Goal: Browse casually: Explore the website without a specific task or goal

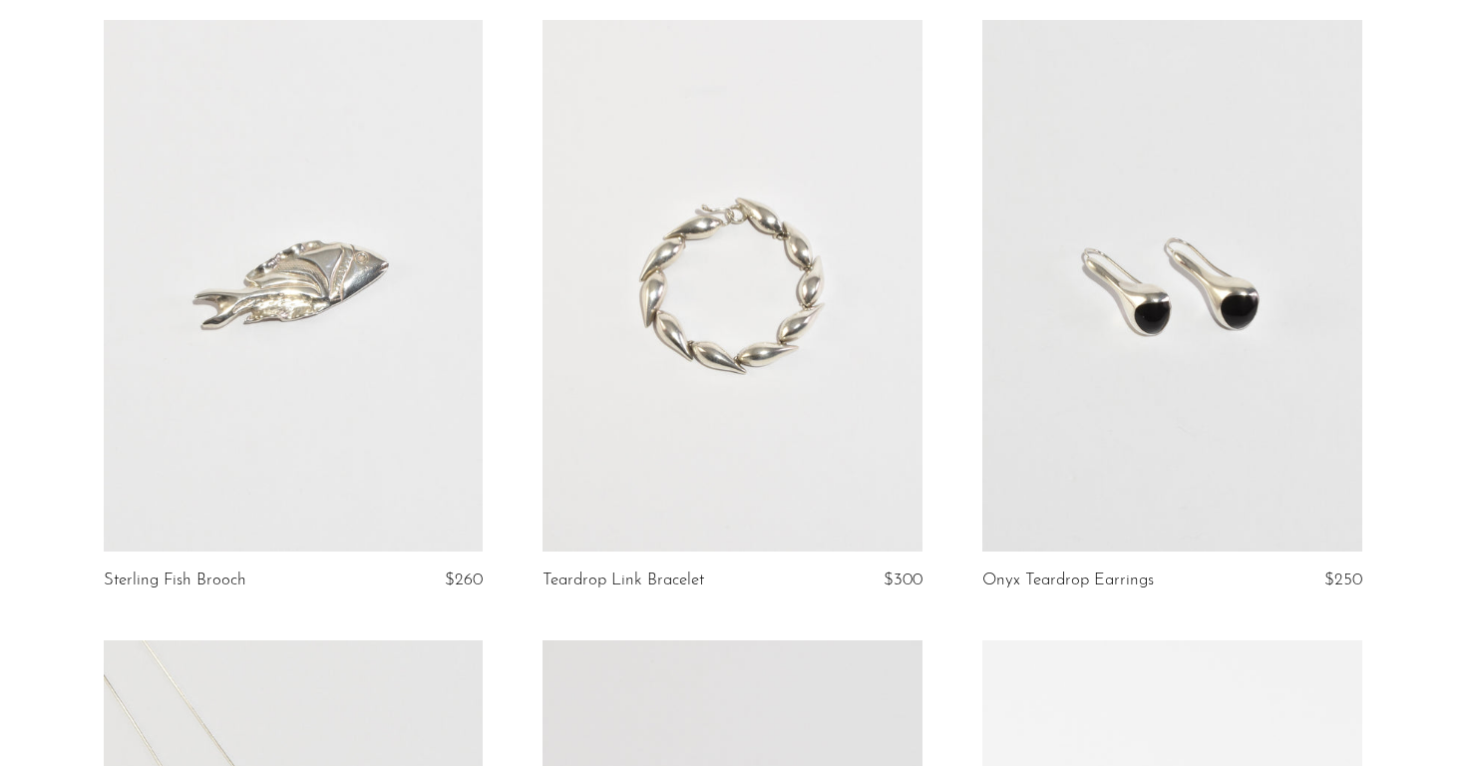
scroll to position [165, 0]
click at [1206, 441] on link at bounding box center [1172, 285] width 380 height 532
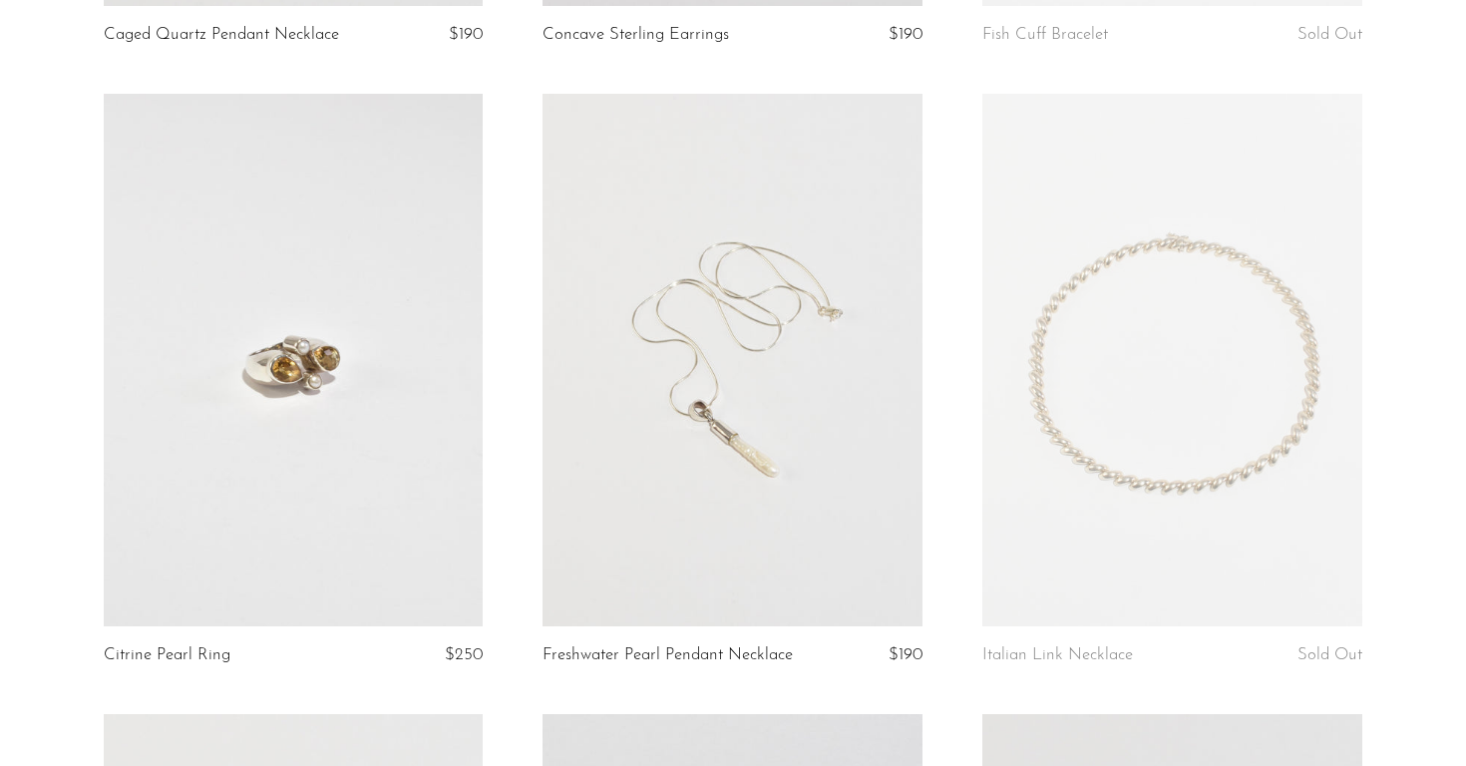
scroll to position [1337, 0]
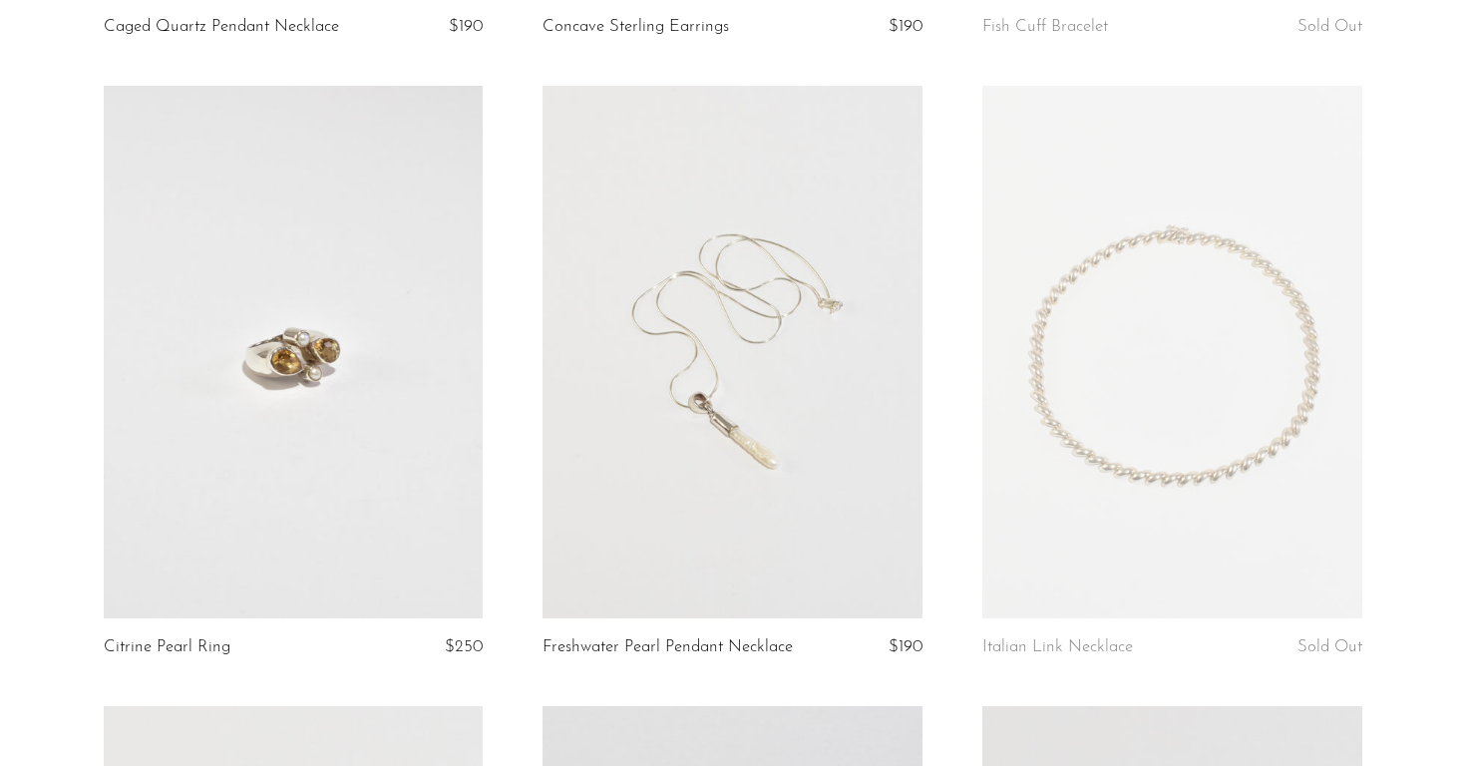
click at [978, 390] on article "Italian Link Necklace Sold Out" at bounding box center [1172, 396] width 440 height 620
click at [1043, 411] on link at bounding box center [1172, 352] width 380 height 532
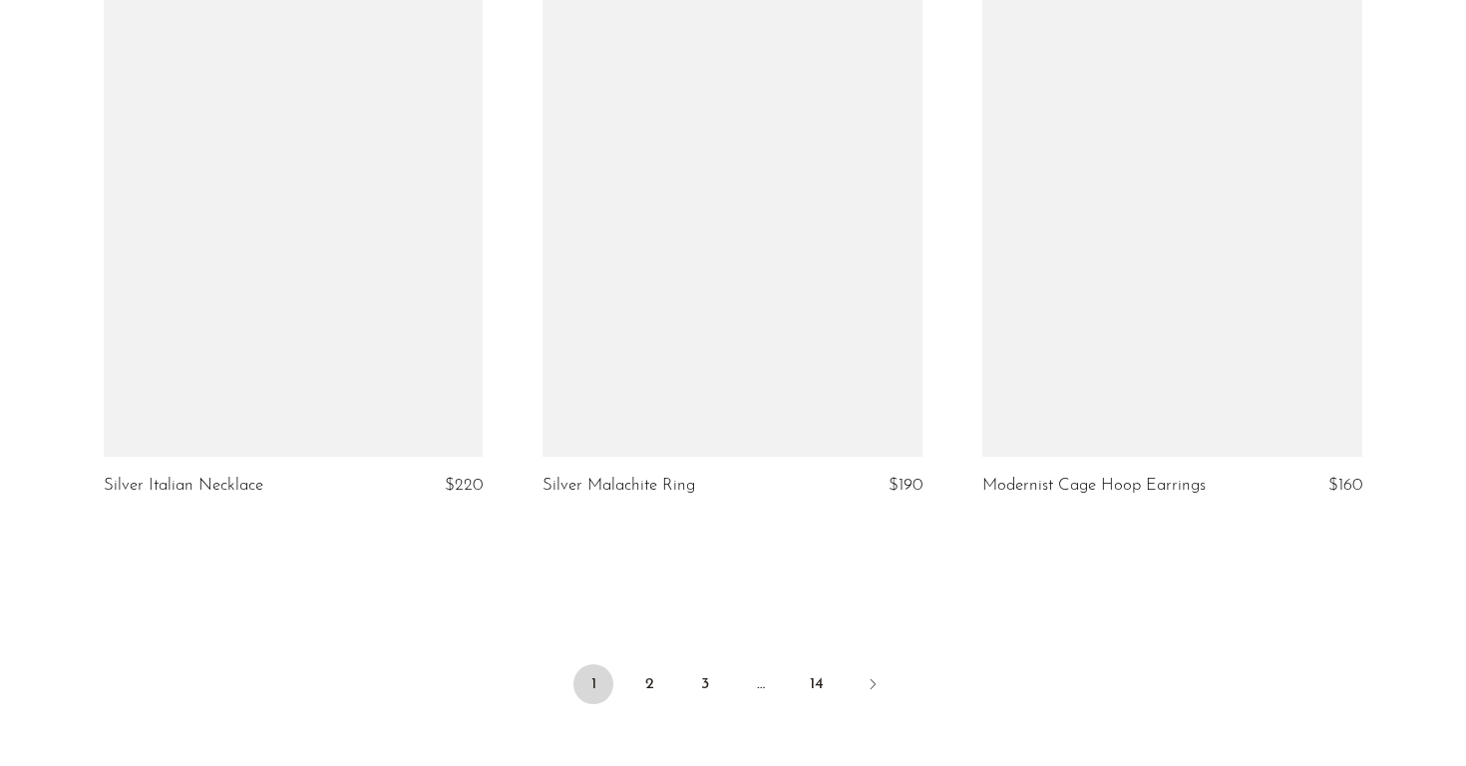
scroll to position [7106, 0]
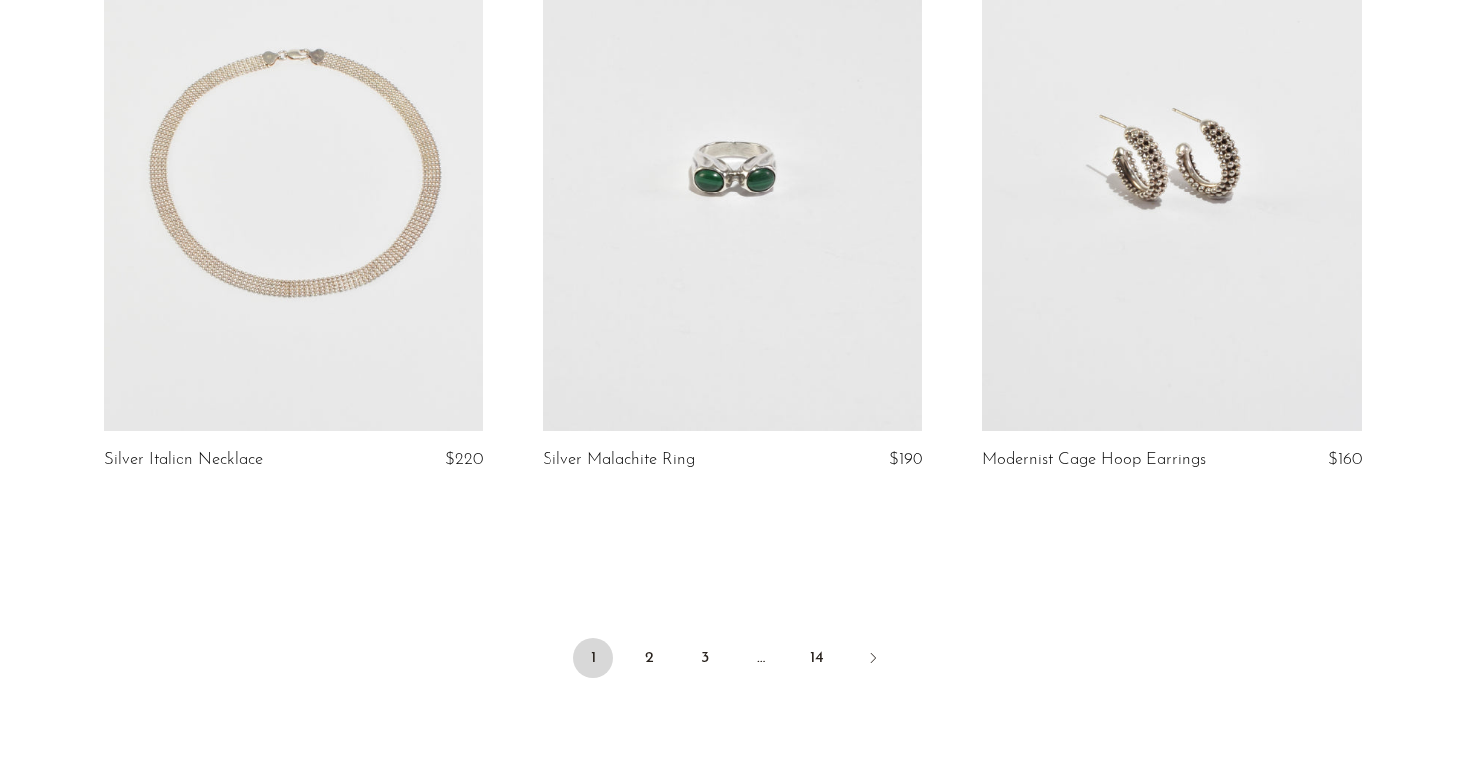
click at [248, 307] on link at bounding box center [294, 165] width 380 height 532
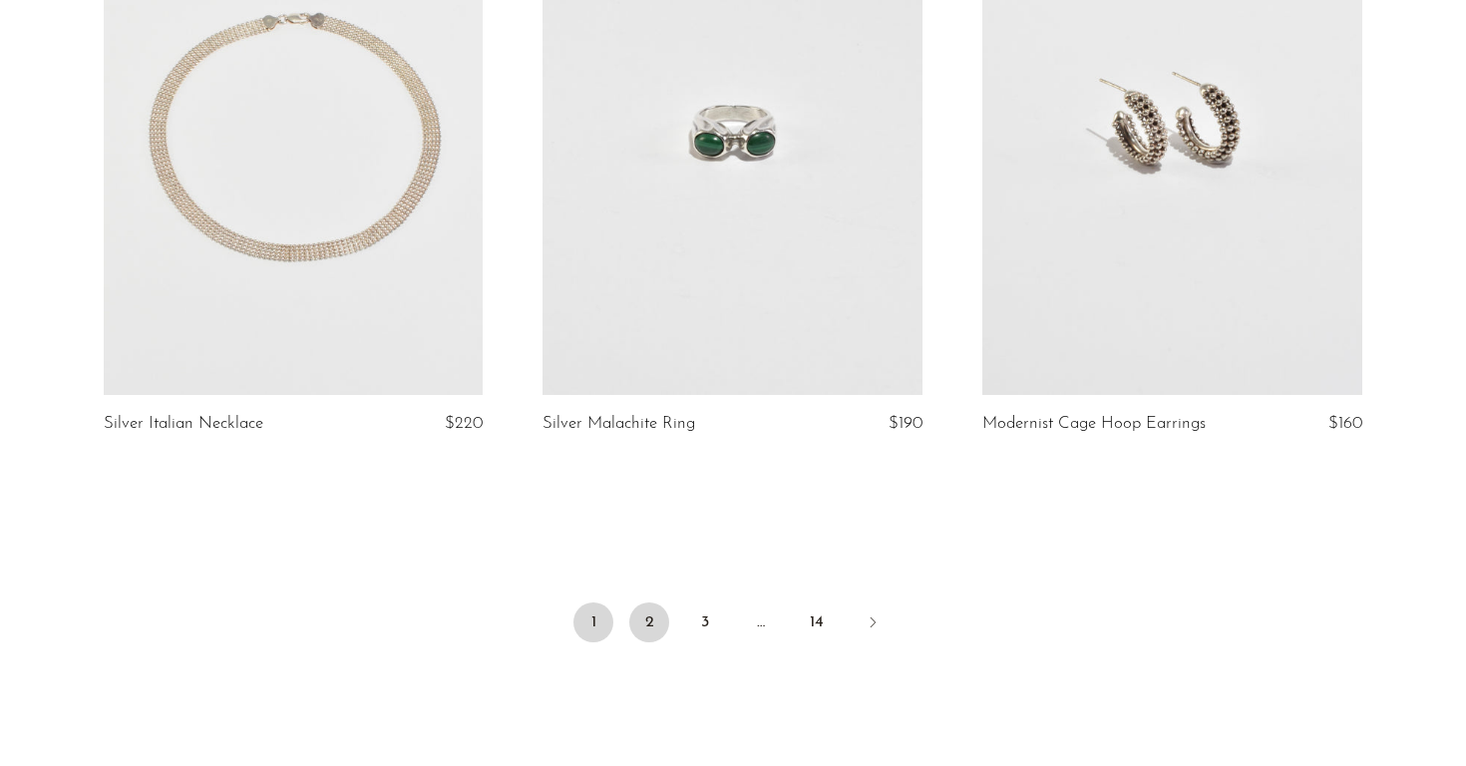
click at [650, 616] on link "2" at bounding box center [649, 622] width 40 height 40
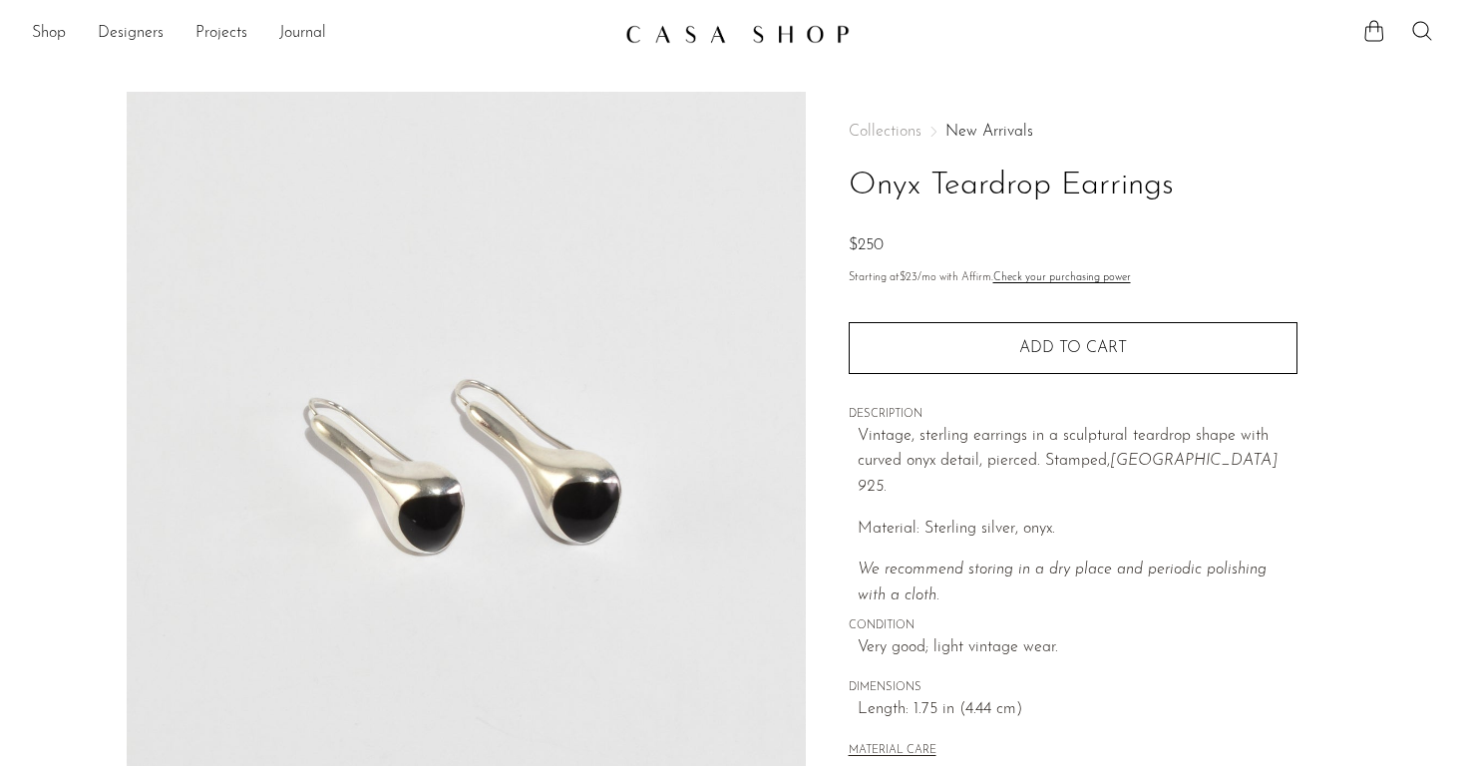
scroll to position [361, 0]
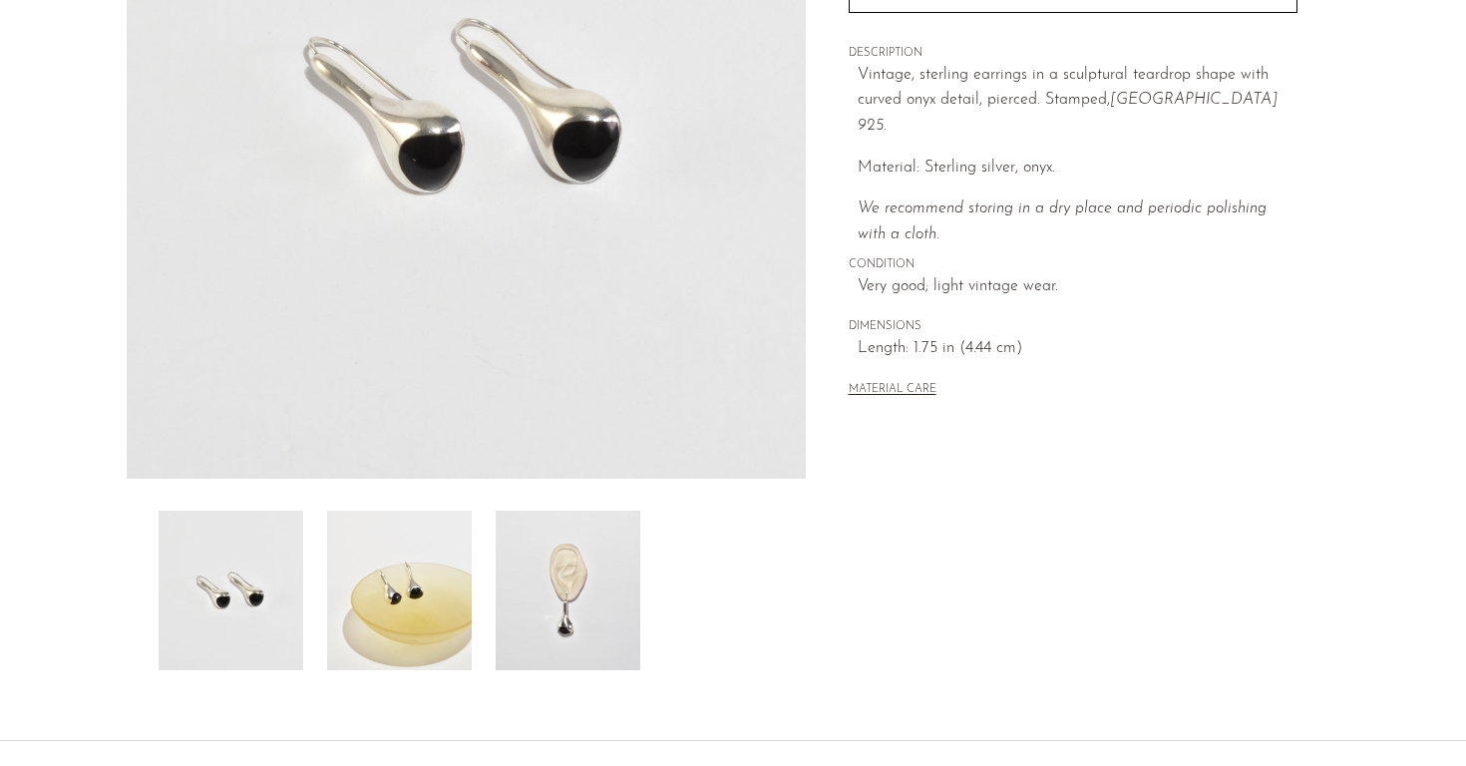
click at [412, 592] on img at bounding box center [399, 591] width 145 height 160
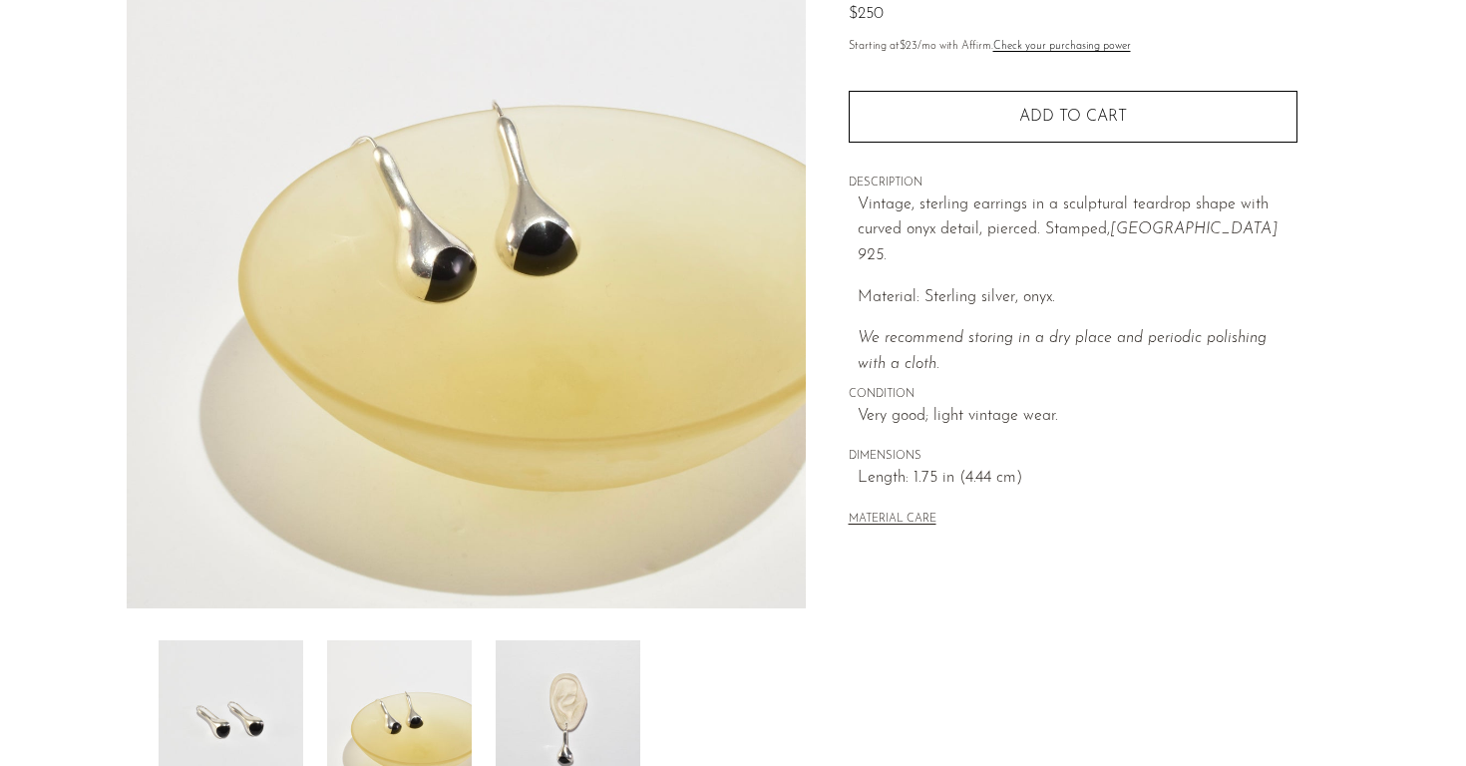
scroll to position [231, 0]
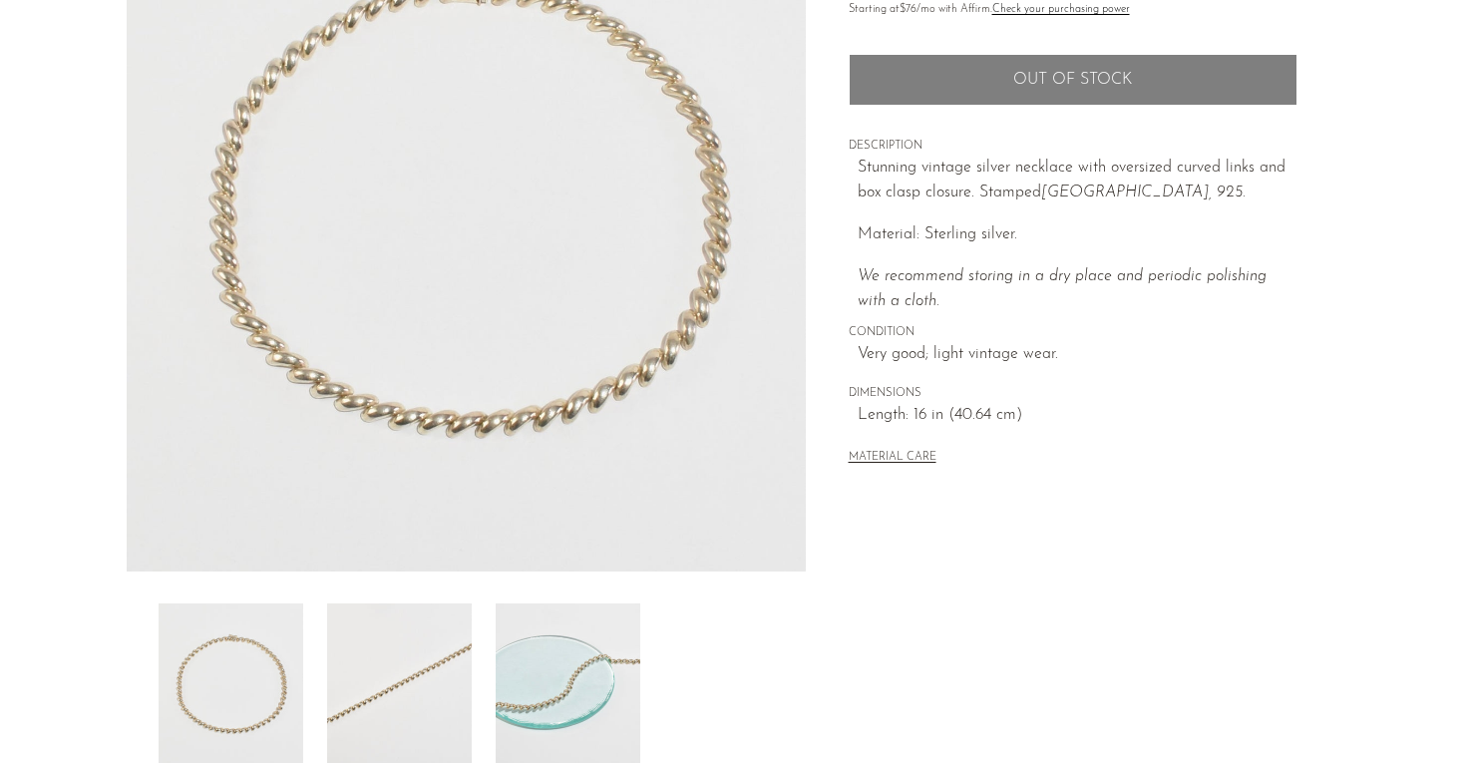
scroll to position [266, 0]
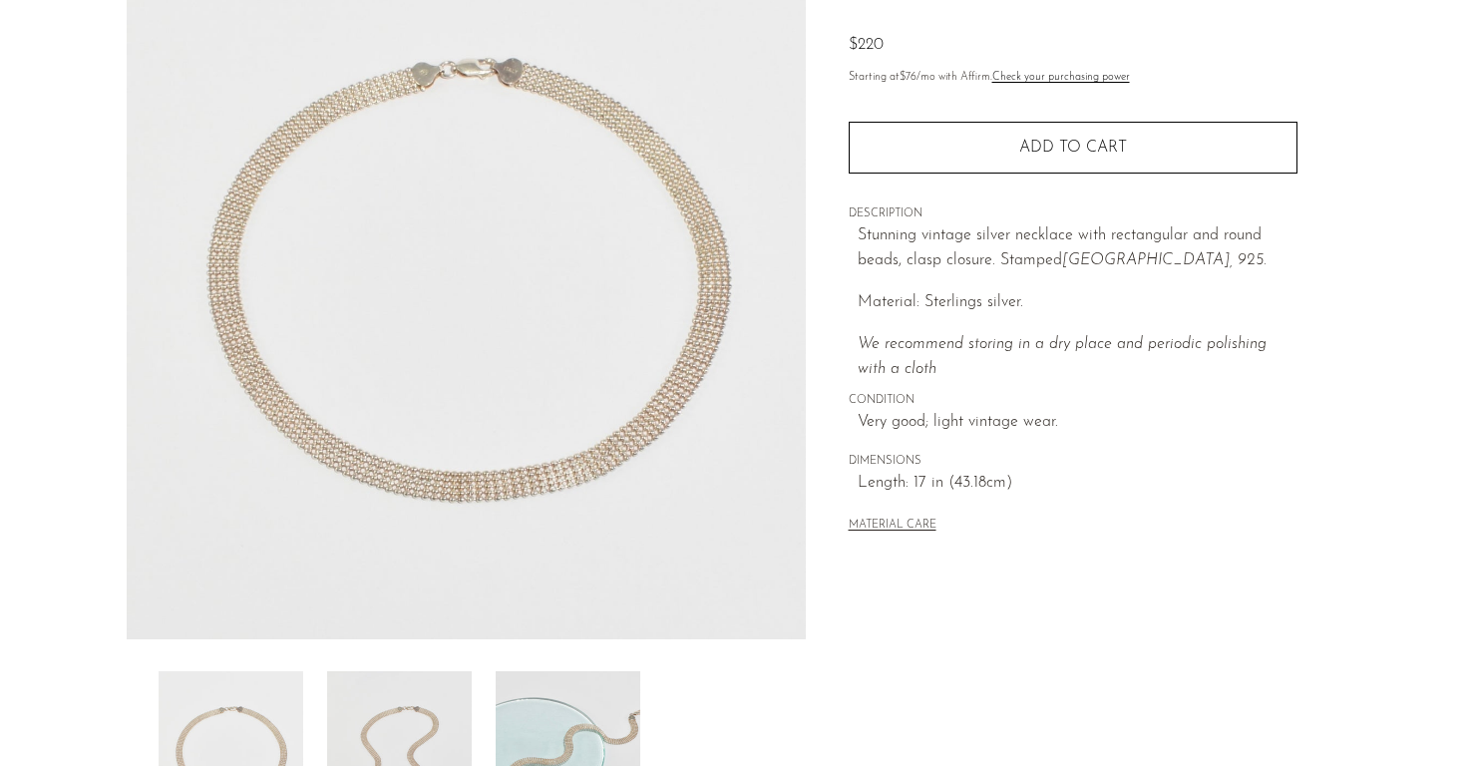
scroll to position [160, 0]
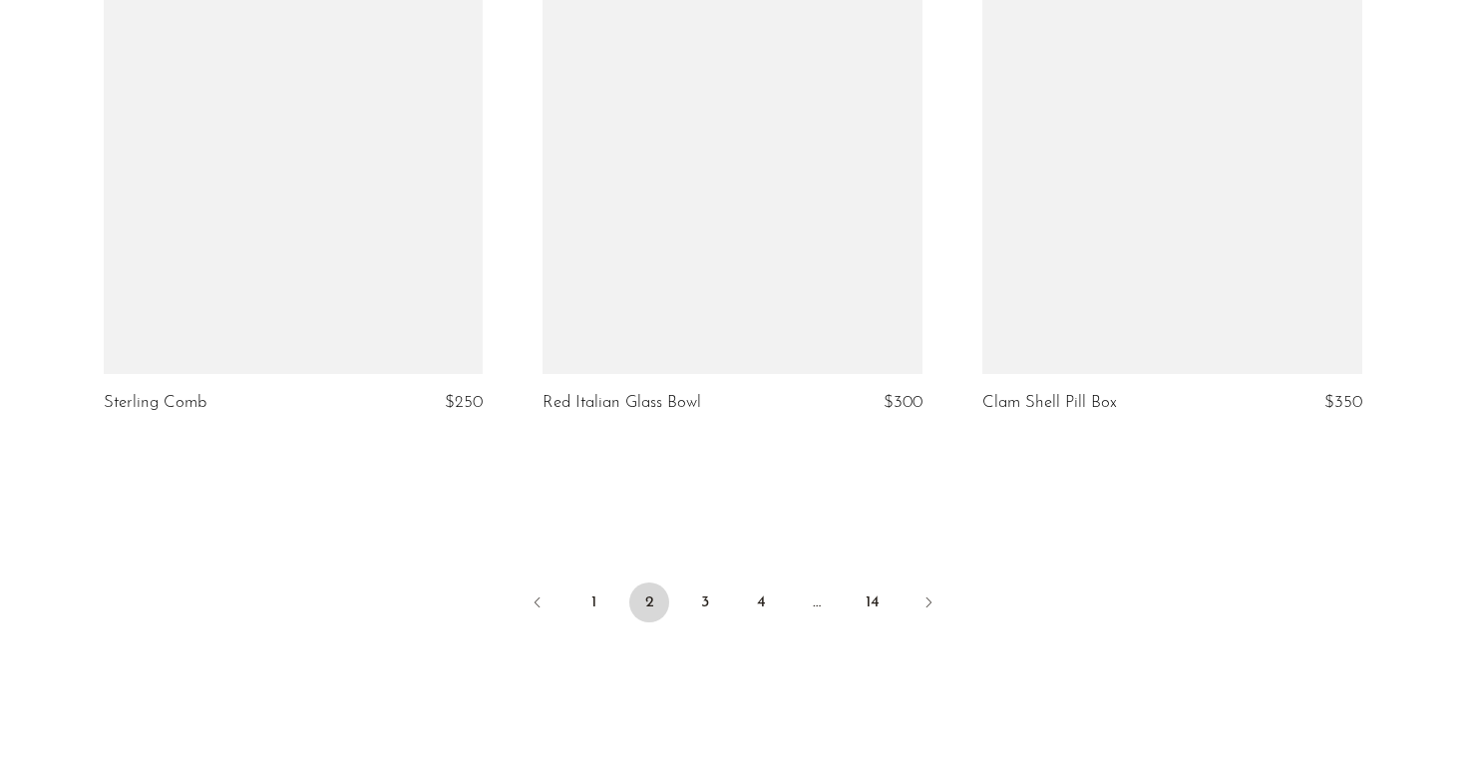
scroll to position [7282, 0]
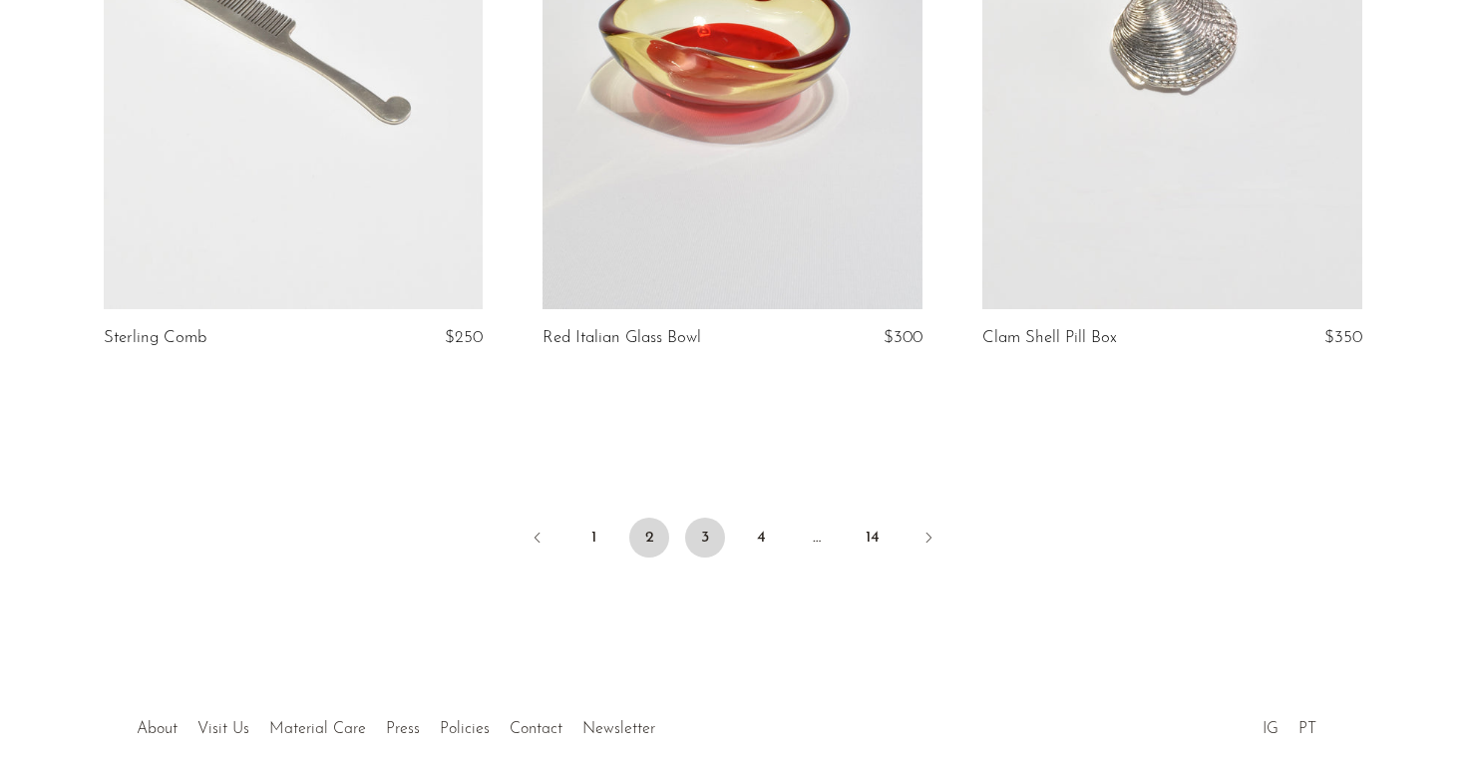
click at [696, 556] on link "3" at bounding box center [705, 538] width 40 height 40
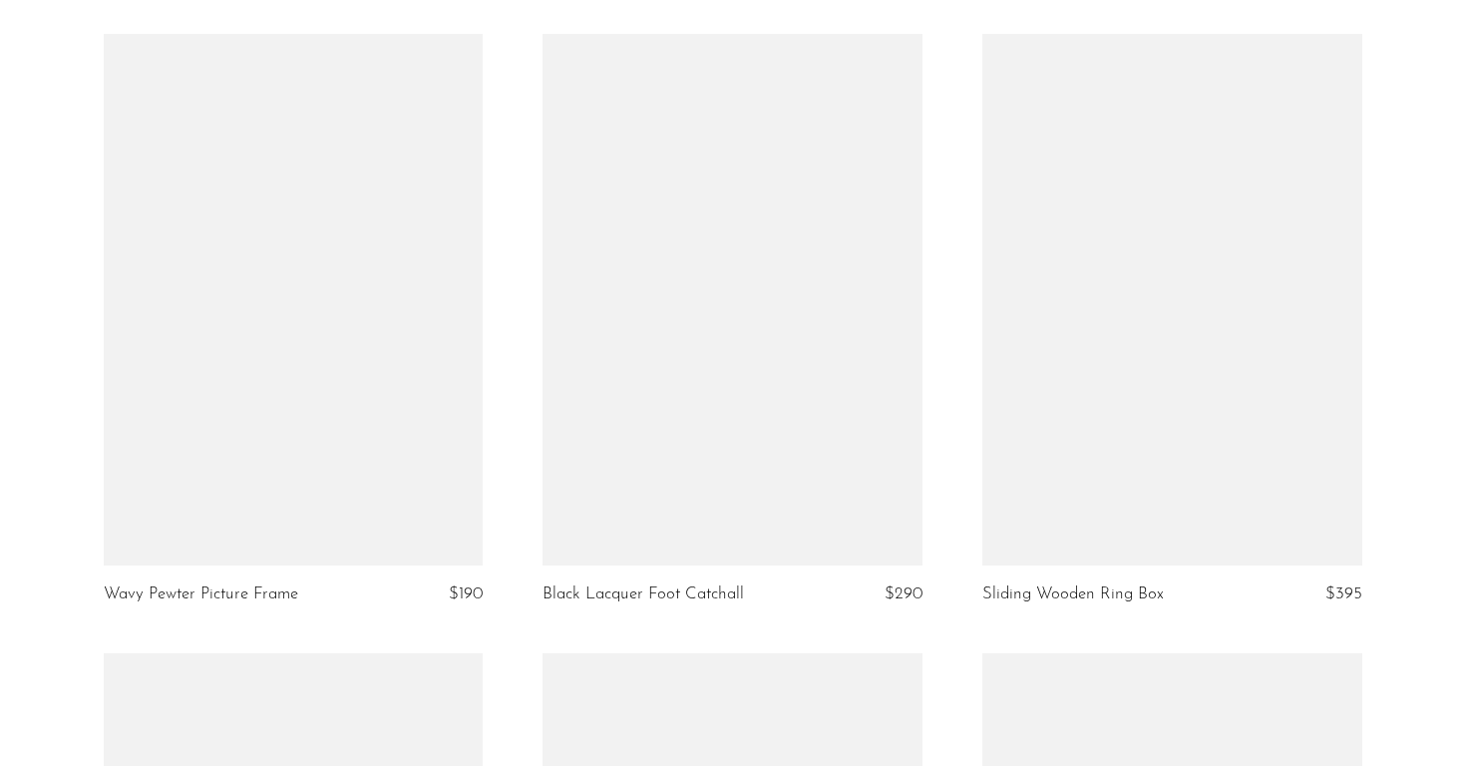
scroll to position [5129, 0]
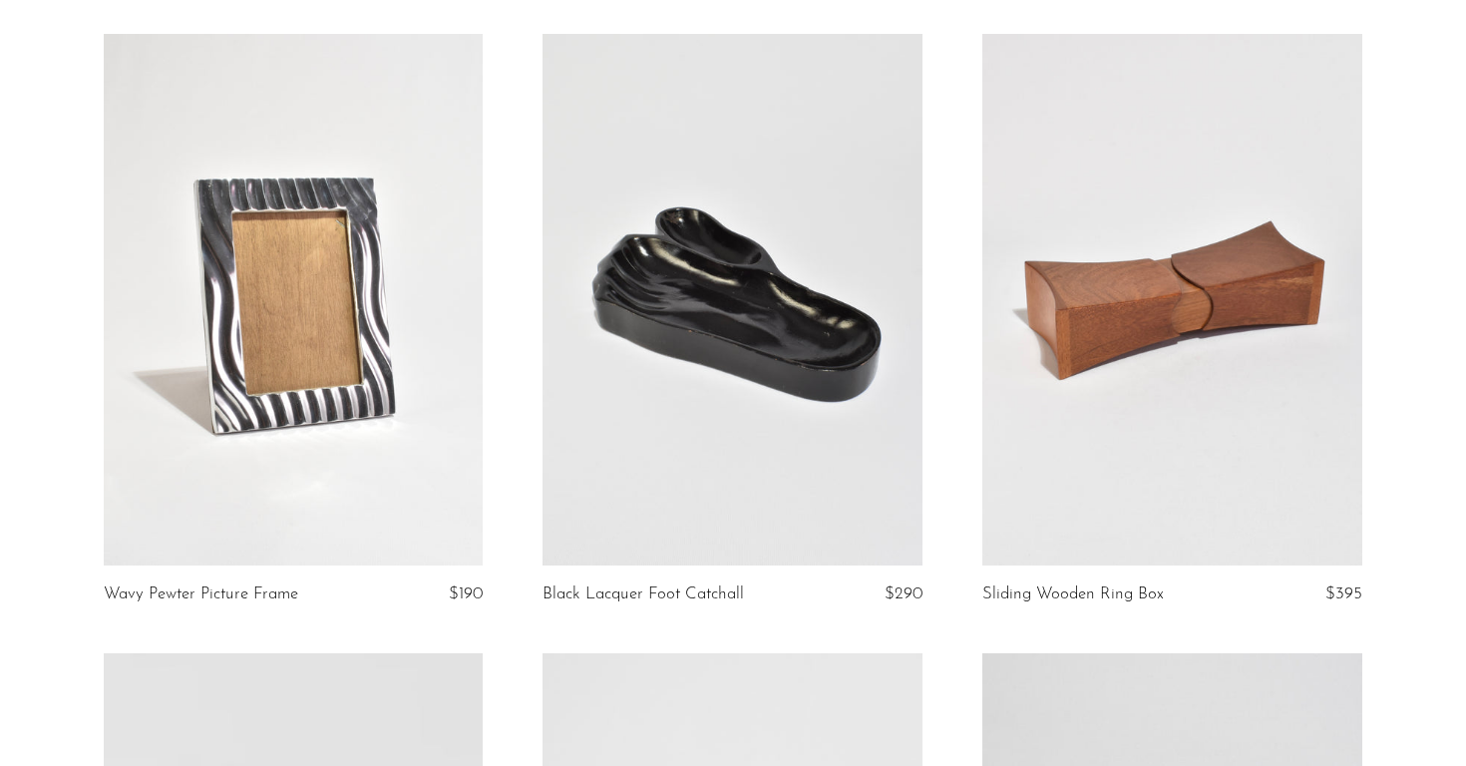
click at [243, 487] on link at bounding box center [294, 300] width 380 height 532
